Goal: Check status: Check status

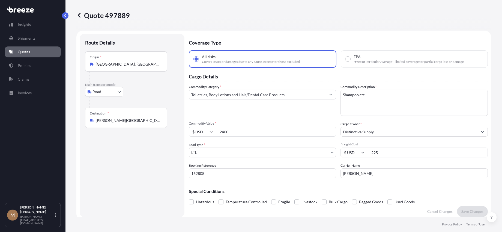
select select "Road"
select select "1"
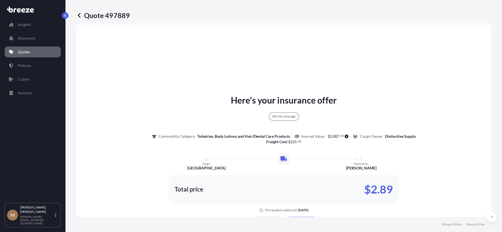
scroll to position [225, 0]
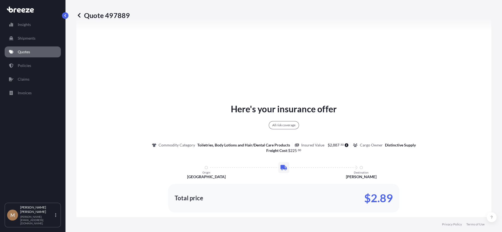
click at [92, 16] on p "Quote 497889" at bounding box center [102, 15] width 53 height 9
drag, startPoint x: 92, startPoint y: 16, endPoint x: 255, endPoint y: 43, distance: 165.1
click at [118, 16] on p "Quote 497889" at bounding box center [102, 15] width 53 height 9
copy p "Quote 497889"
drag, startPoint x: 360, startPoint y: 196, endPoint x: 400, endPoint y: 193, distance: 40.2
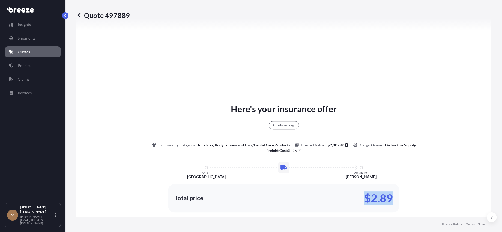
click at [390, 196] on div "Total price $2.89" at bounding box center [284, 197] width 218 height 9
copy p "$2.89"
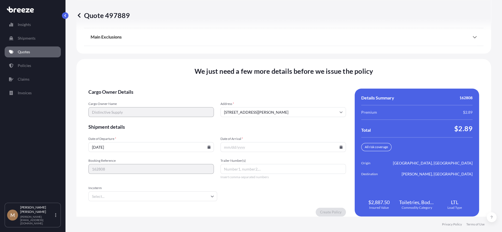
scroll to position [721, 0]
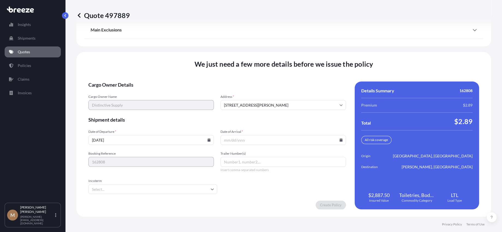
click at [339, 138] on icon at bounding box center [340, 139] width 3 height 3
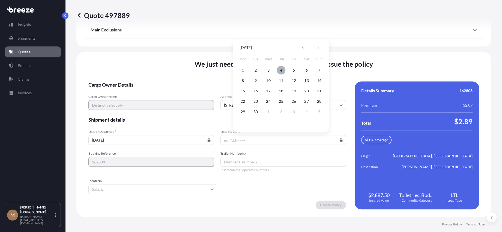
click at [281, 69] on button "4" at bounding box center [281, 70] width 9 height 9
type input "[DATE]"
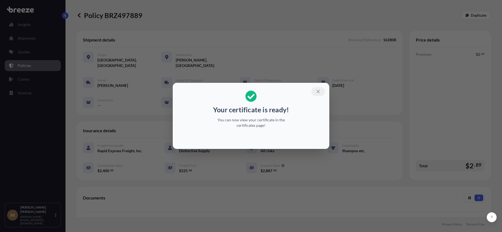
click at [321, 90] on button "button" at bounding box center [318, 91] width 14 height 9
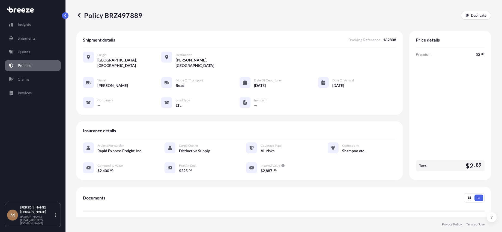
click at [94, 14] on p "Policy BRZ497889" at bounding box center [109, 15] width 66 height 9
drag, startPoint x: 97, startPoint y: 14, endPoint x: 126, endPoint y: 14, distance: 28.6
click at [126, 14] on p "Policy BRZ497889" at bounding box center [109, 15] width 66 height 9
copy p "Policy BRZ497889"
